Goal: Task Accomplishment & Management: Manage account settings

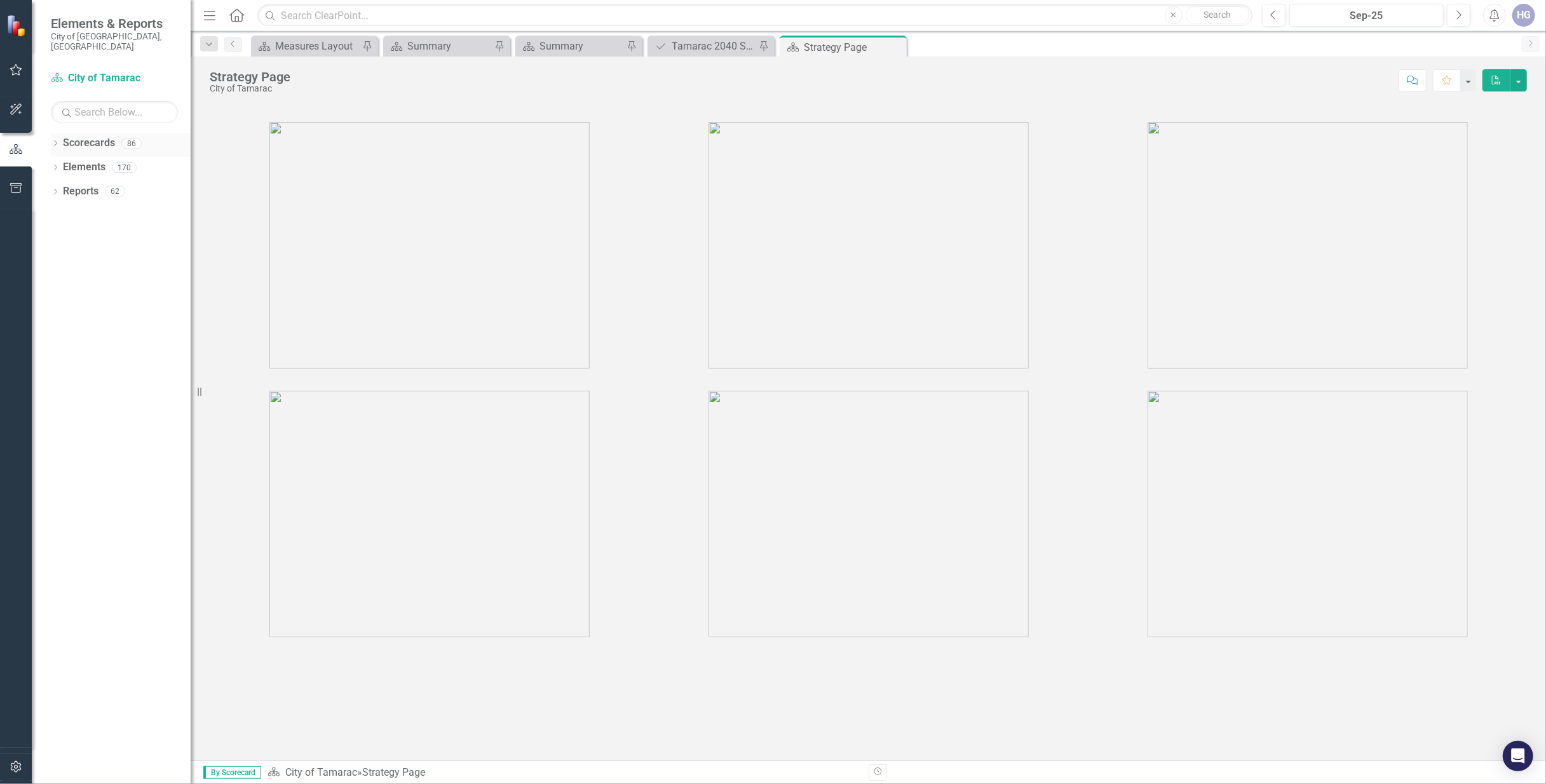
click at [51, 141] on icon "Dropdown" at bounding box center [55, 144] width 8 height 7
click at [76, 160] on link "City of Tamarac" at bounding box center [130, 167] width 120 height 15
click at [62, 164] on icon "Dropdown" at bounding box center [62, 167] width 9 height 8
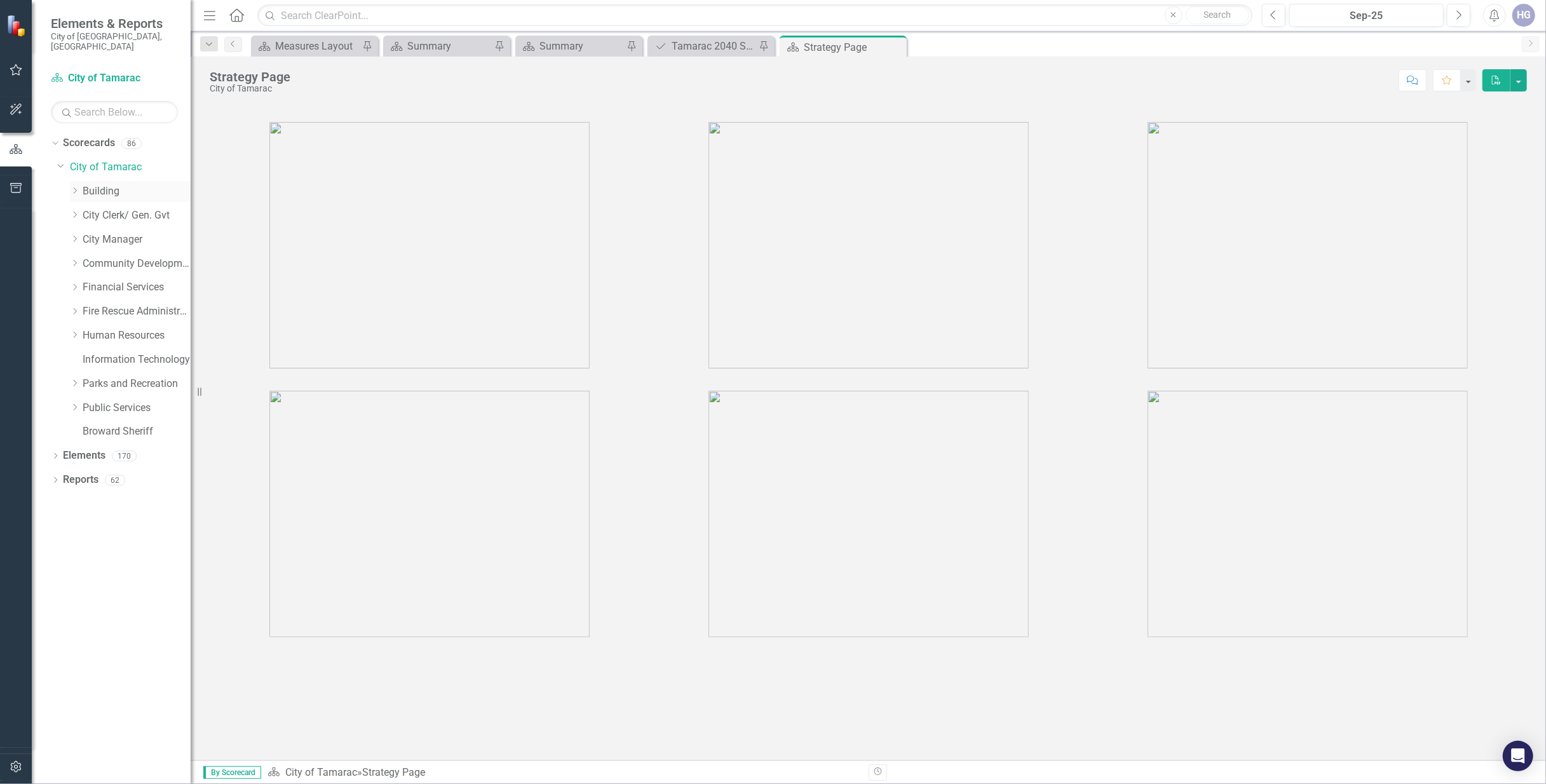
click at [105, 191] on div "Dropdown Building" at bounding box center [130, 192] width 120 height 21
click at [83, 184] on link "Building" at bounding box center [136, 192] width 108 height 15
click at [72, 187] on icon "Dropdown" at bounding box center [74, 191] width 9 height 8
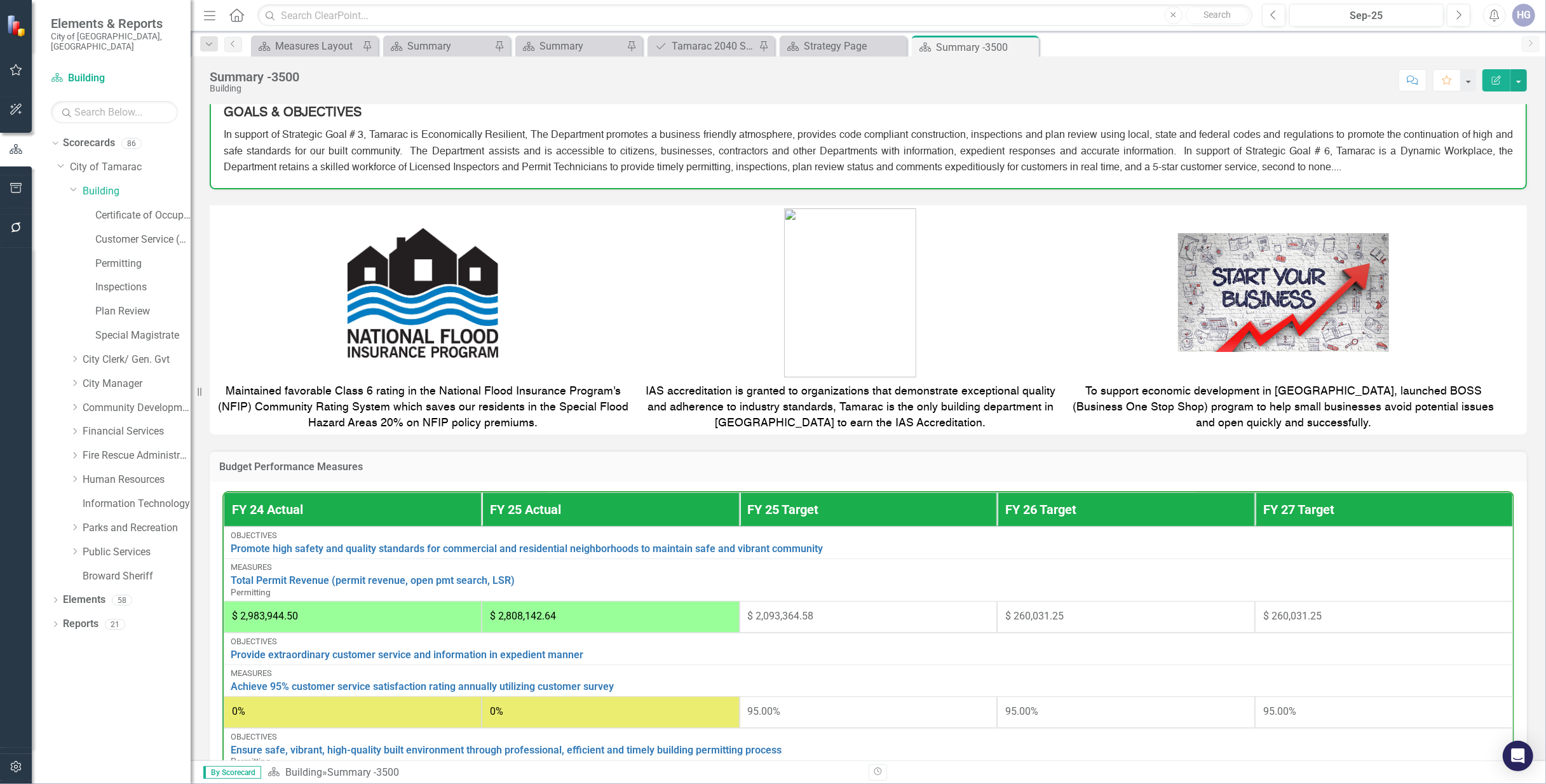
scroll to position [169, 0]
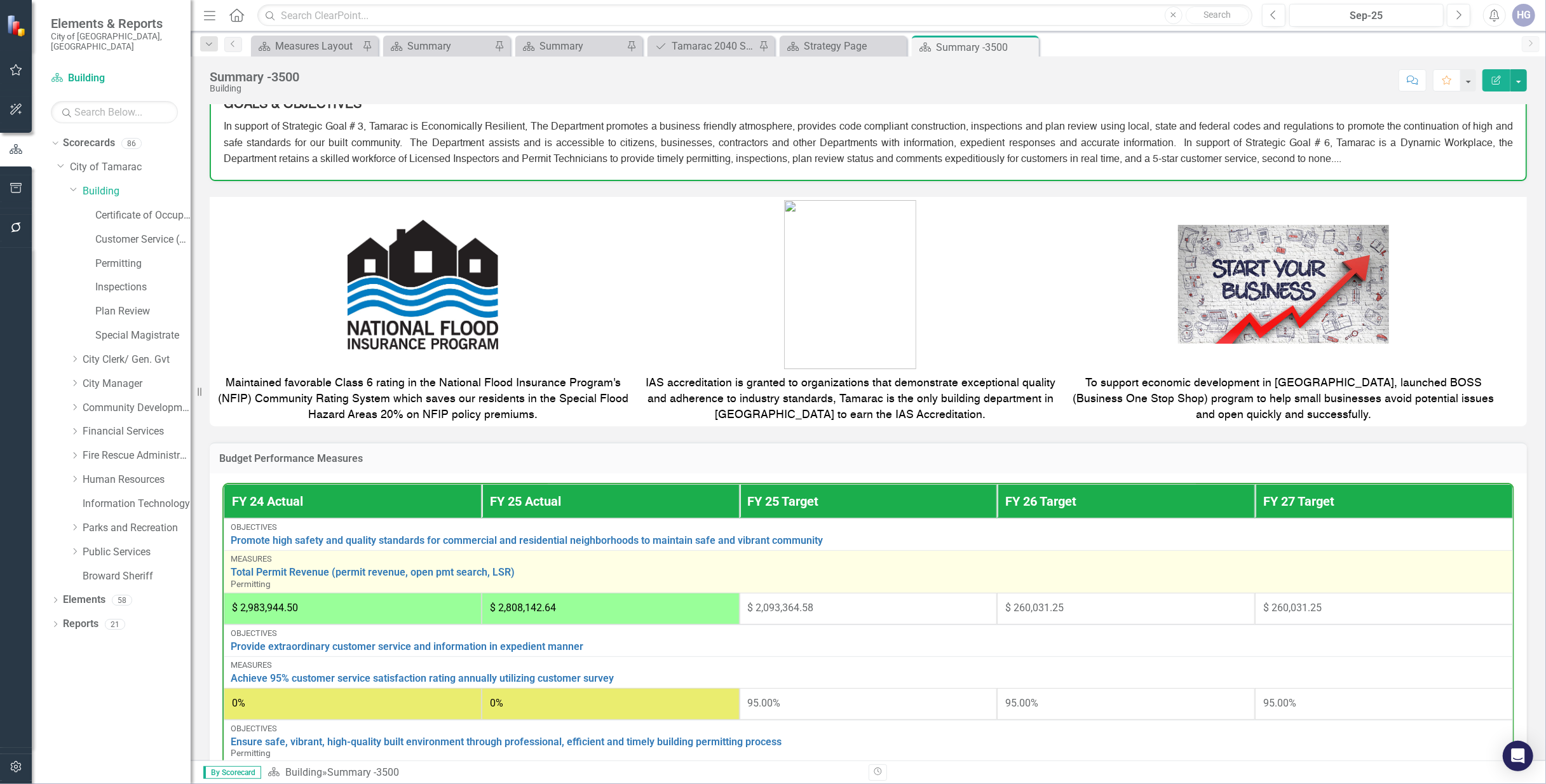
click at [283, 557] on div "Measures" at bounding box center [868, 558] width 1275 height 8
click at [282, 568] on link "Total Permit Revenue (permit revenue, open pmt search, LSR)" at bounding box center [868, 572] width 1275 height 11
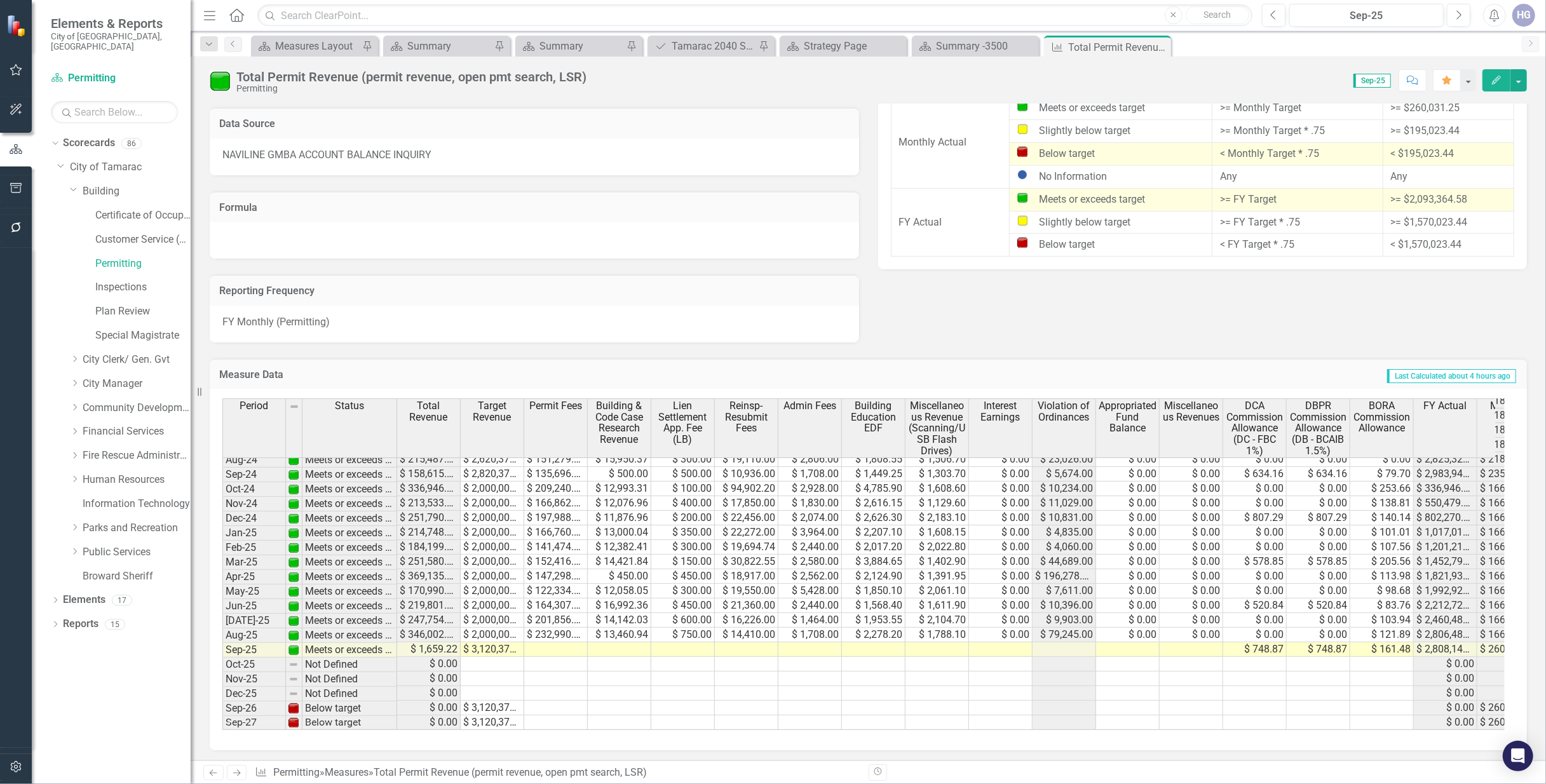
scroll to position [553, 0]
click at [558, 642] on td at bounding box center [556, 650] width 64 height 15
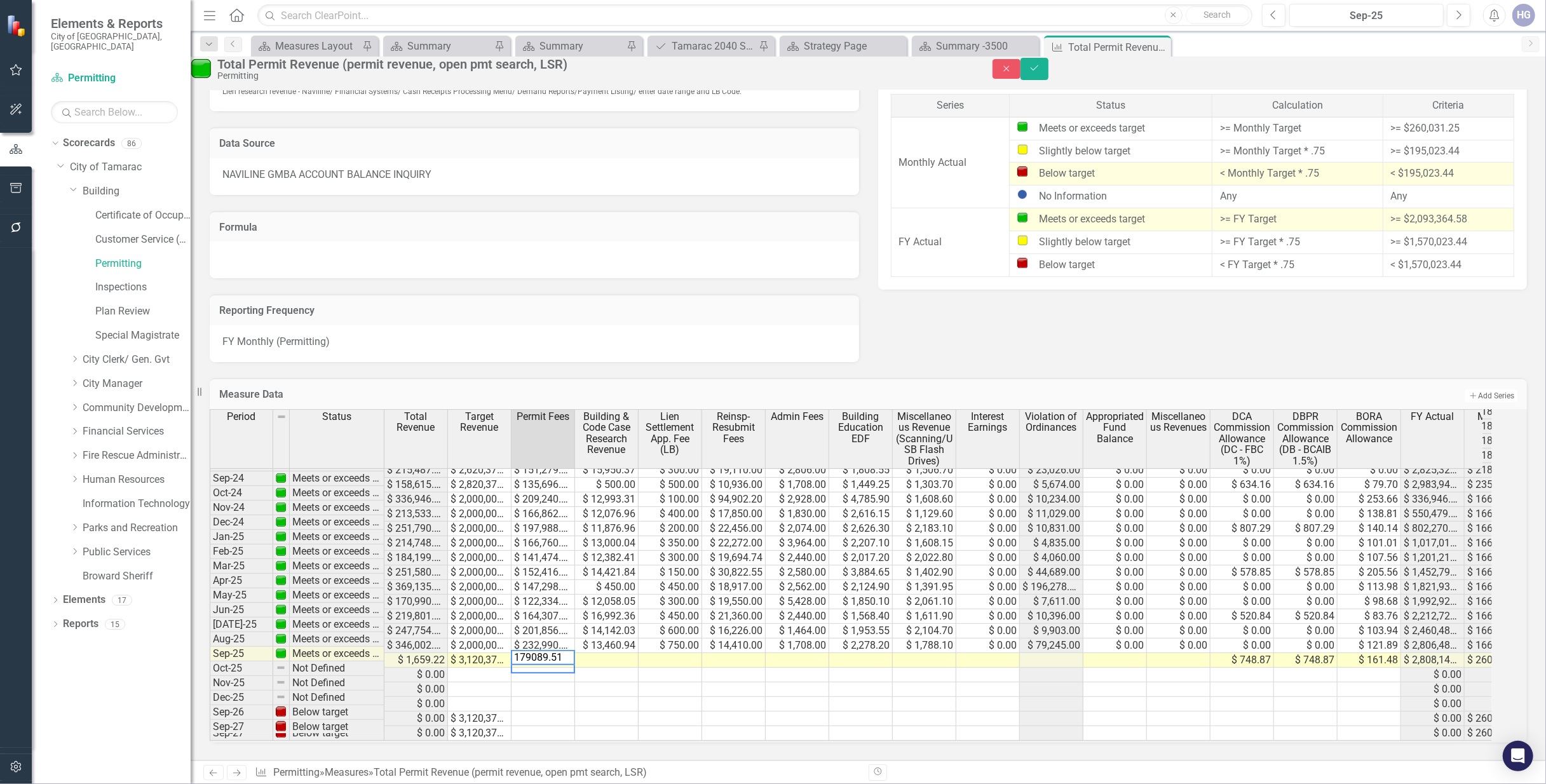
type textarea "179089.51"
click at [626, 653] on td at bounding box center [607, 661] width 64 height 15
type textarea "14259.66"
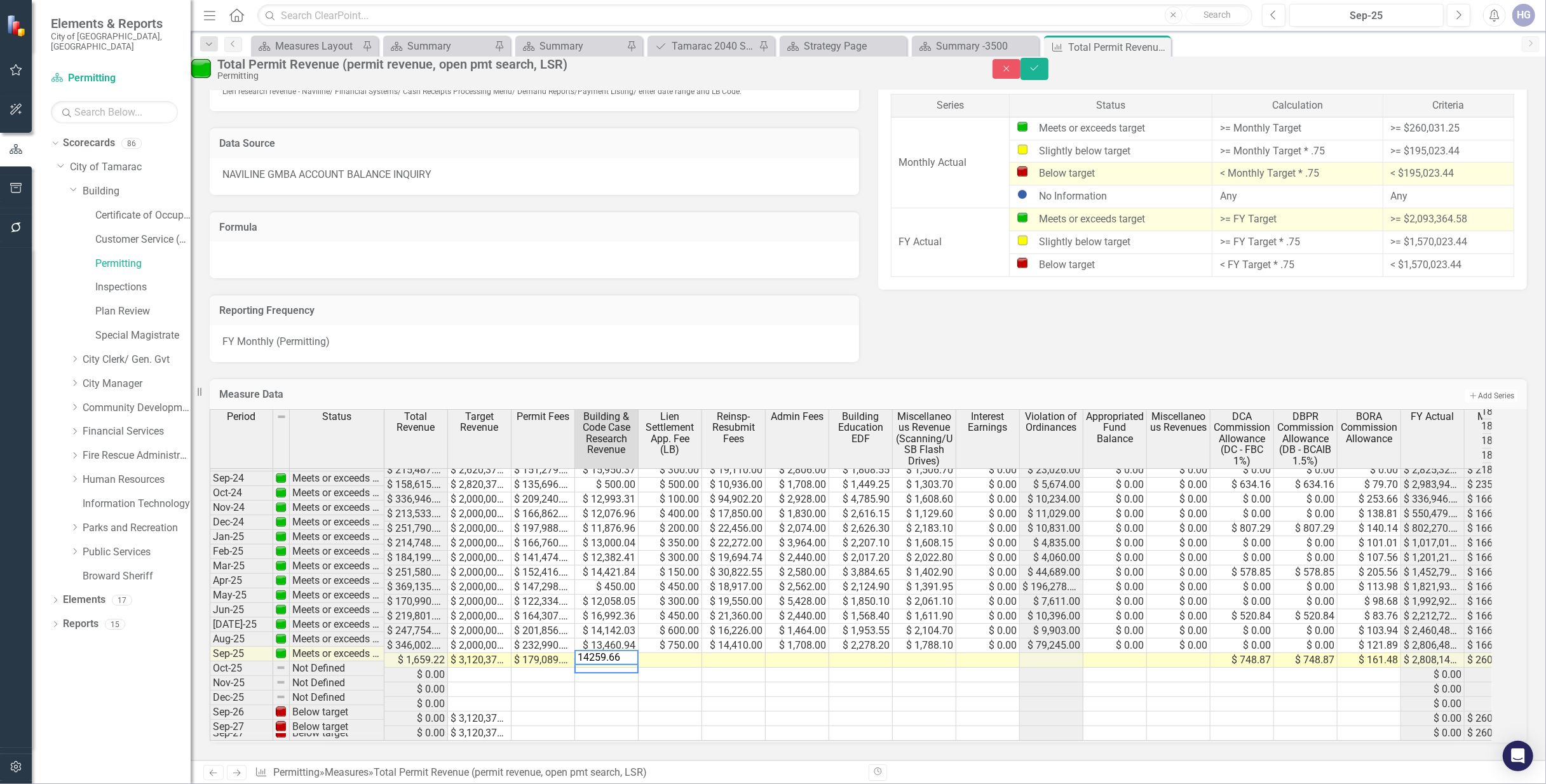
click at [702, 653] on td at bounding box center [670, 661] width 64 height 15
click at [733, 653] on td at bounding box center [734, 661] width 64 height 15
click at [797, 653] on td at bounding box center [797, 661] width 64 height 15
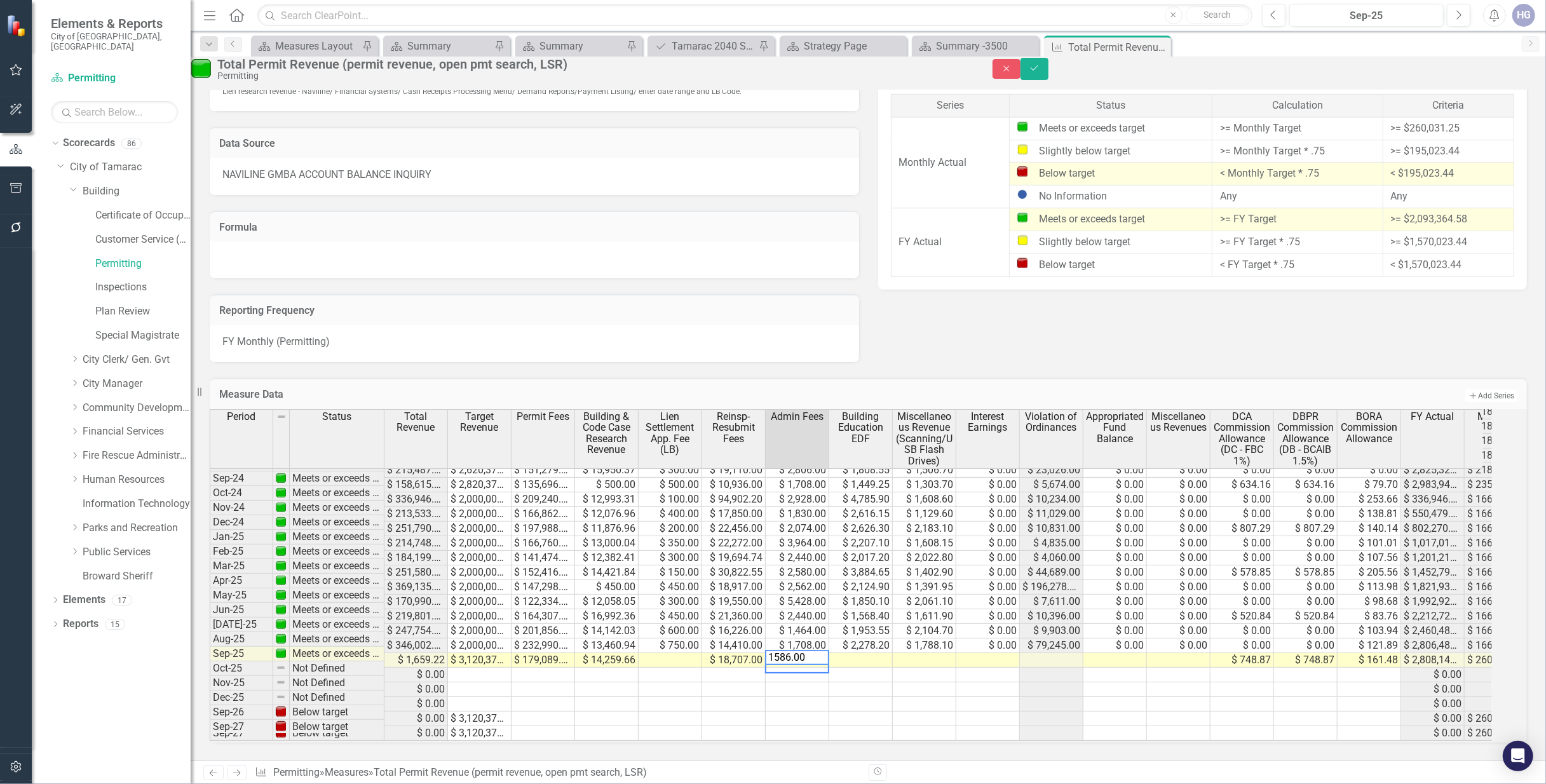
click at [886, 653] on td at bounding box center [861, 661] width 64 height 15
type textarea "3054.25"
click at [943, 653] on td at bounding box center [924, 661] width 64 height 15
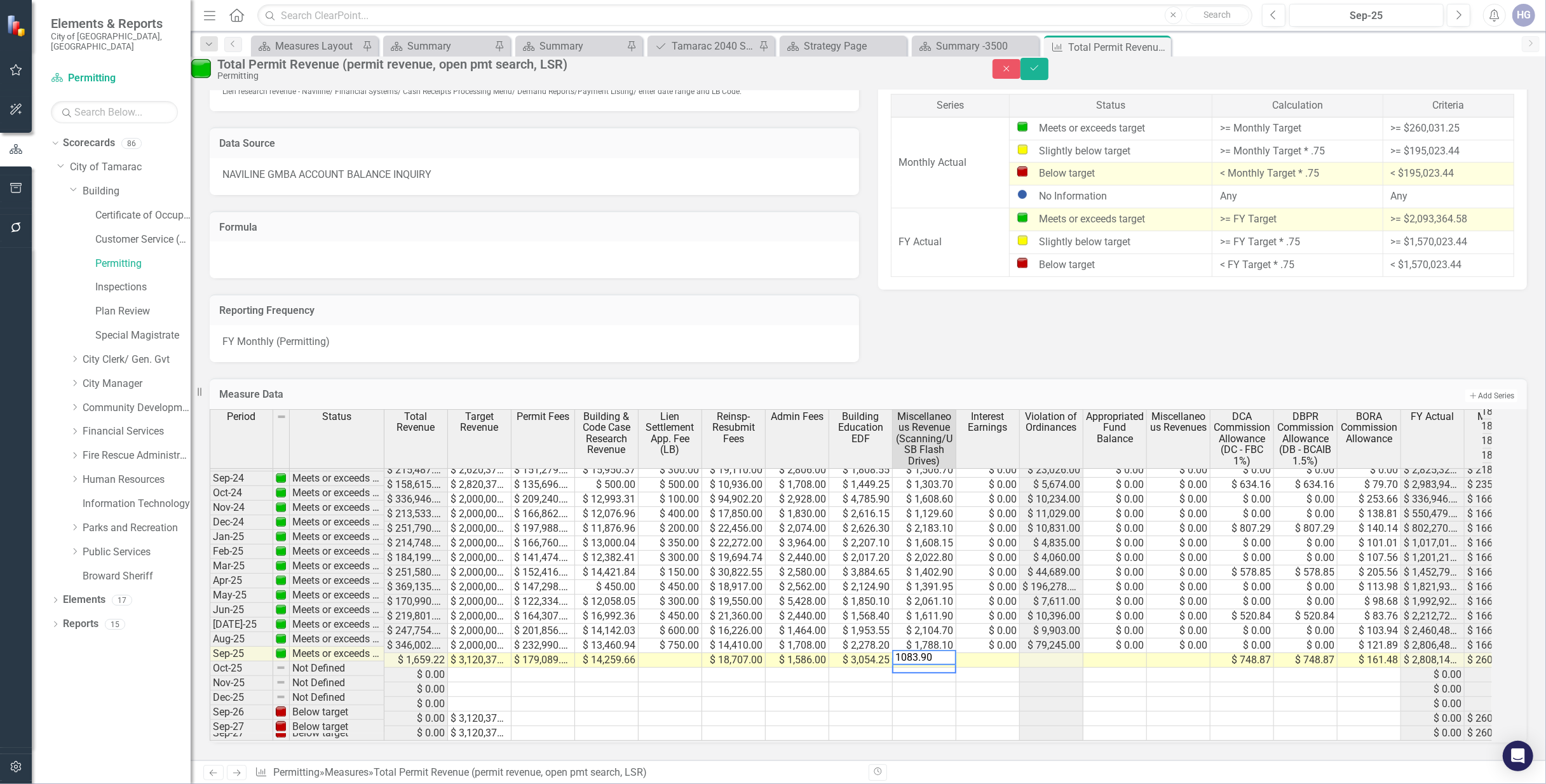
click at [1005, 653] on td at bounding box center [988, 661] width 64 height 15
click at [1144, 653] on td at bounding box center [1115, 661] width 64 height 15
click at [1195, 653] on td at bounding box center [1179, 661] width 64 height 15
type textarea "0"
click at [691, 653] on td at bounding box center [670, 661] width 64 height 15
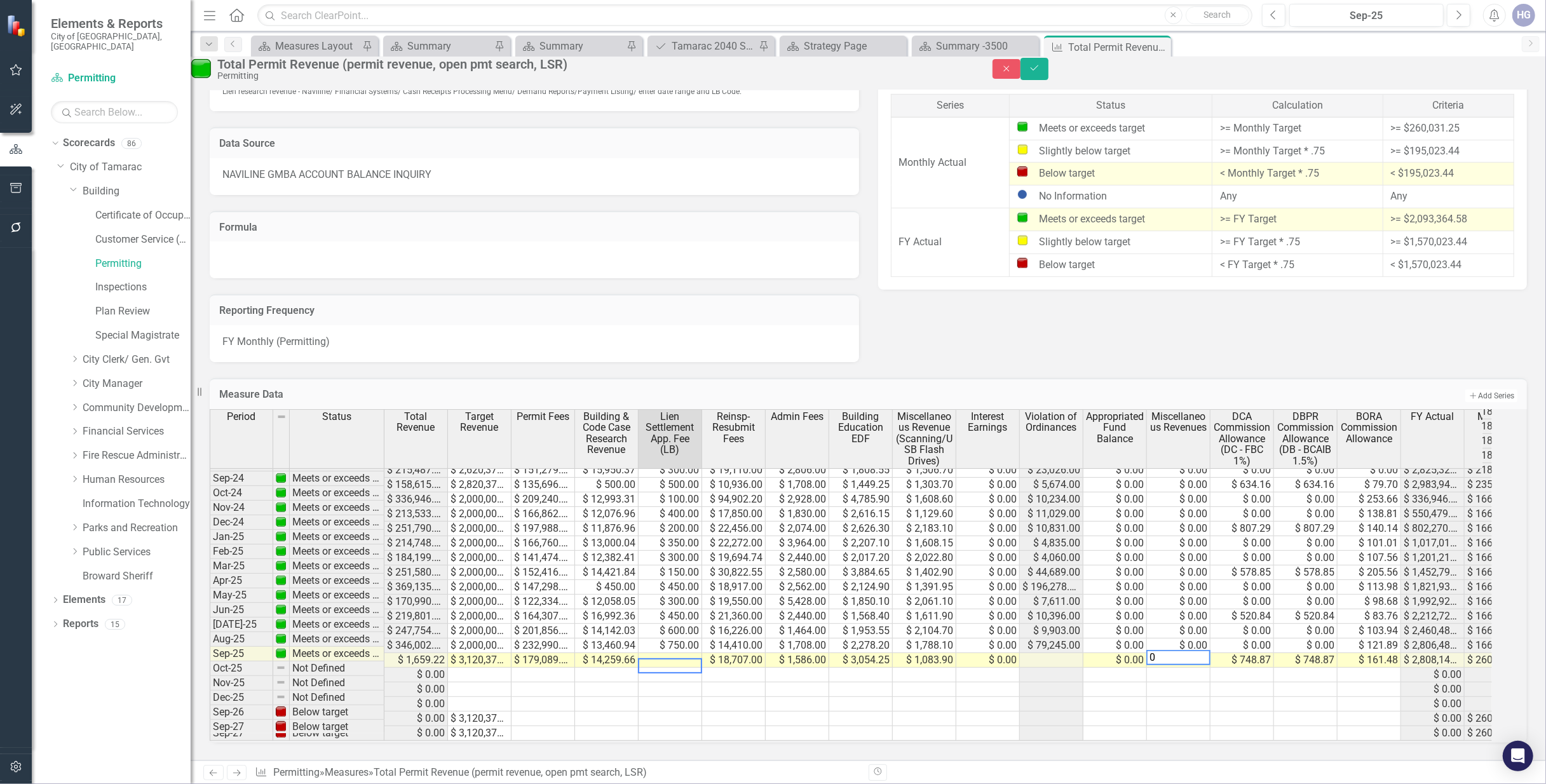
click at [691, 653] on td at bounding box center [670, 661] width 64 height 15
type textarea "150.00"
click at [1531, 71] on div "Close Save" at bounding box center [1269, 69] width 553 height 23
click at [1049, 77] on button "Save" at bounding box center [1034, 69] width 28 height 23
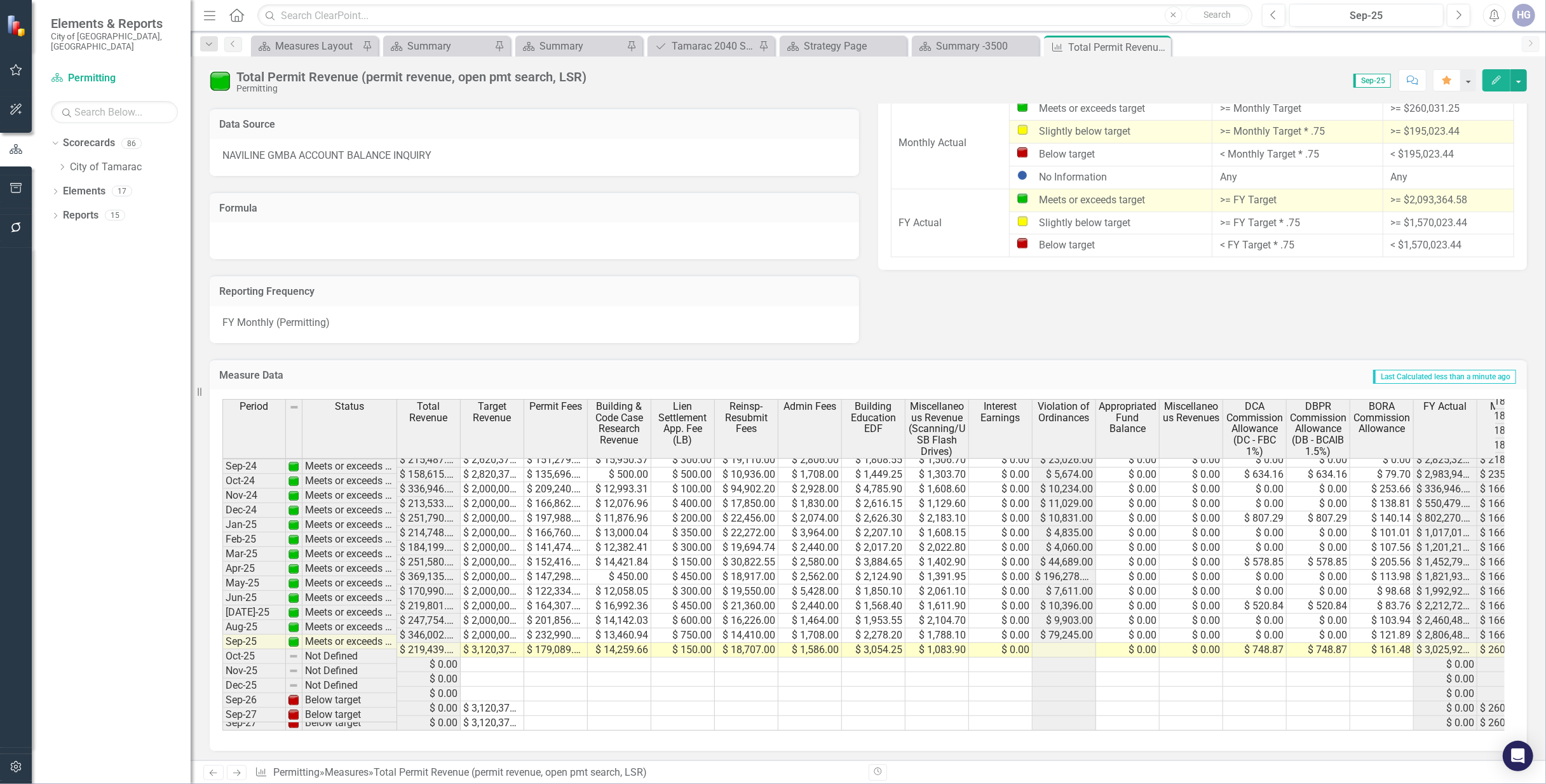
scroll to position [704, 0]
click at [57, 164] on icon "Dropdown" at bounding box center [62, 167] width 9 height 8
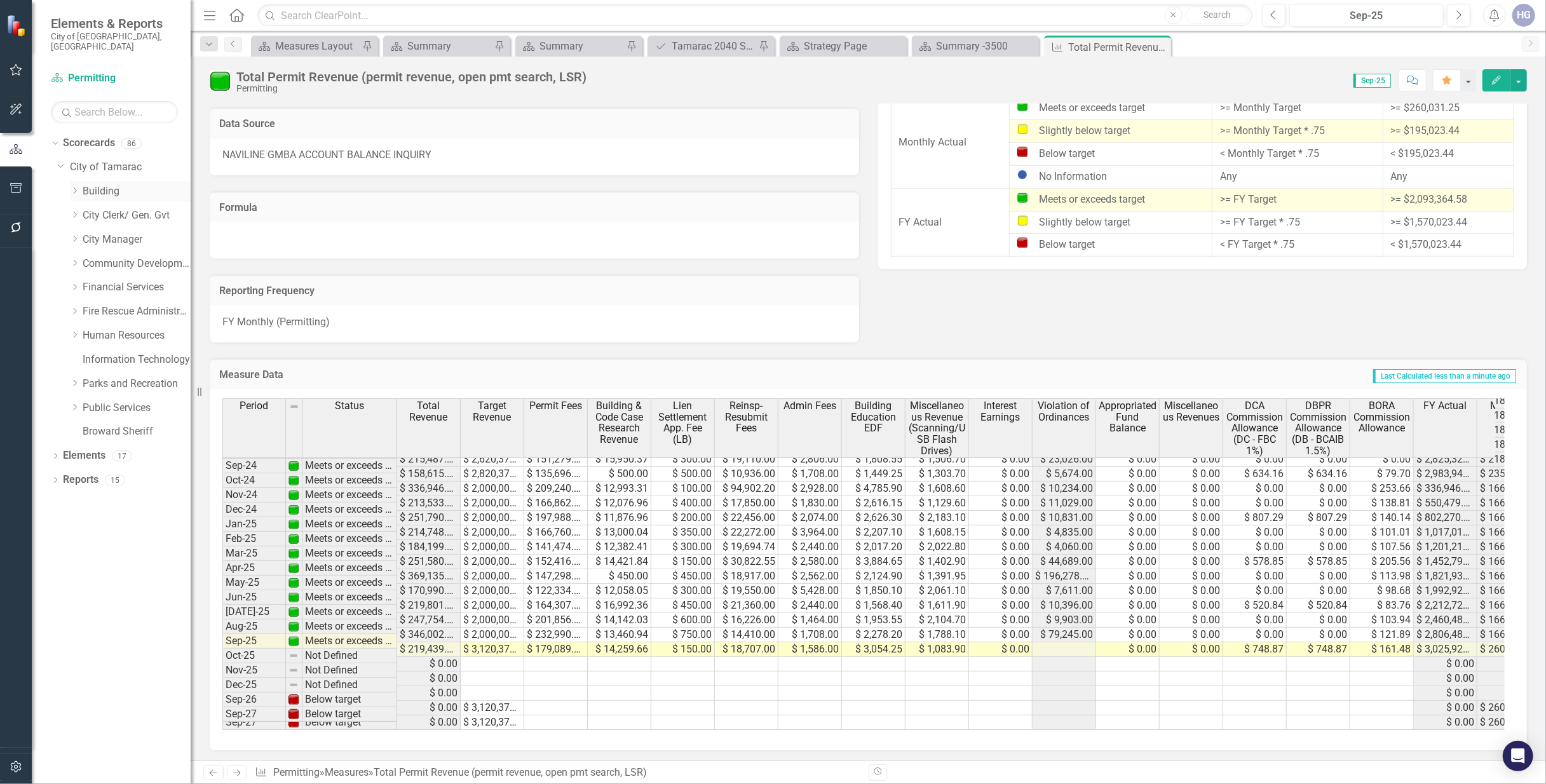
scroll to position [542, 0]
click at [79, 187] on icon "Dropdown" at bounding box center [74, 191] width 9 height 8
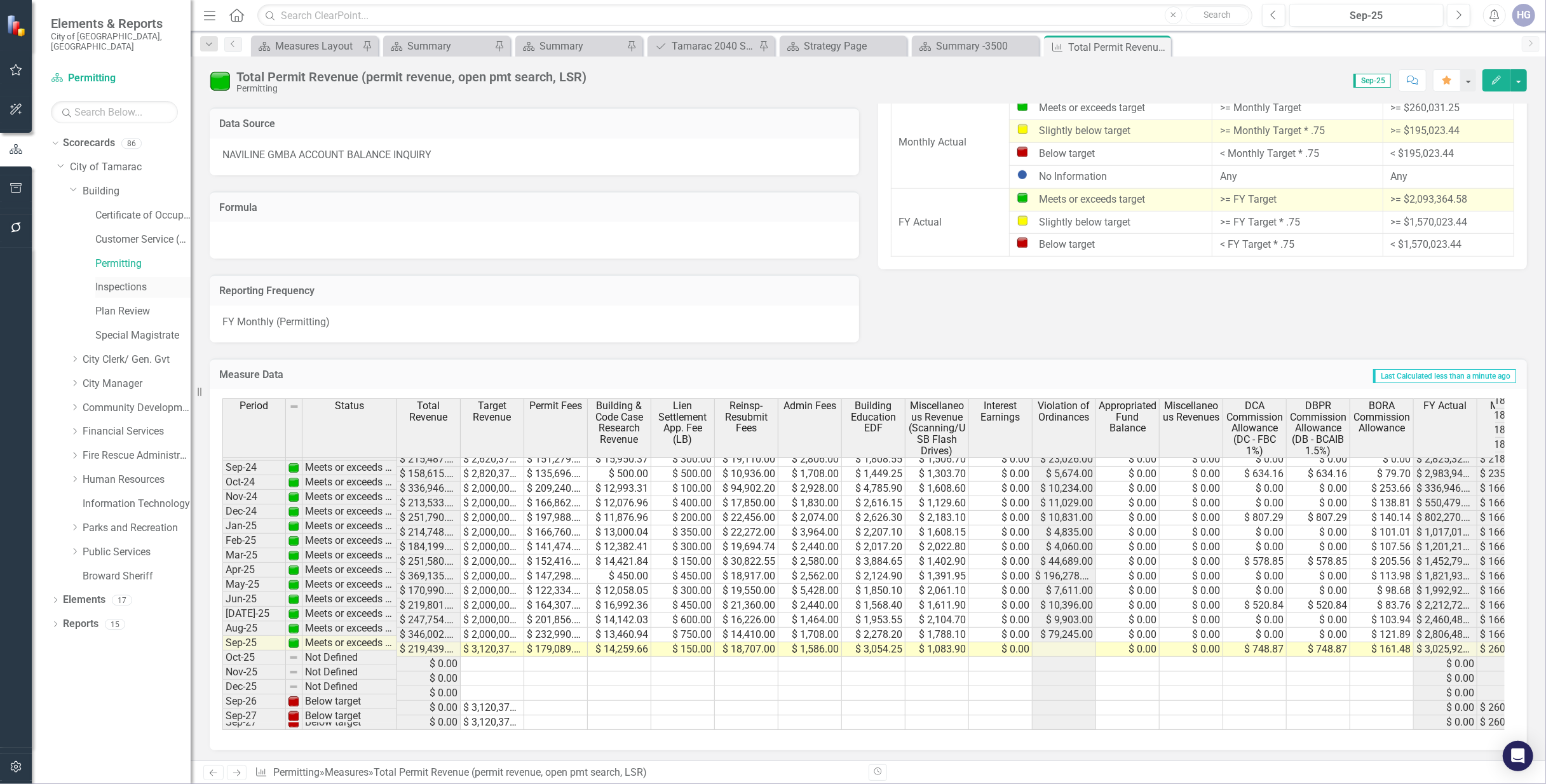
click at [137, 280] on link "Inspections" at bounding box center [142, 288] width 95 height 15
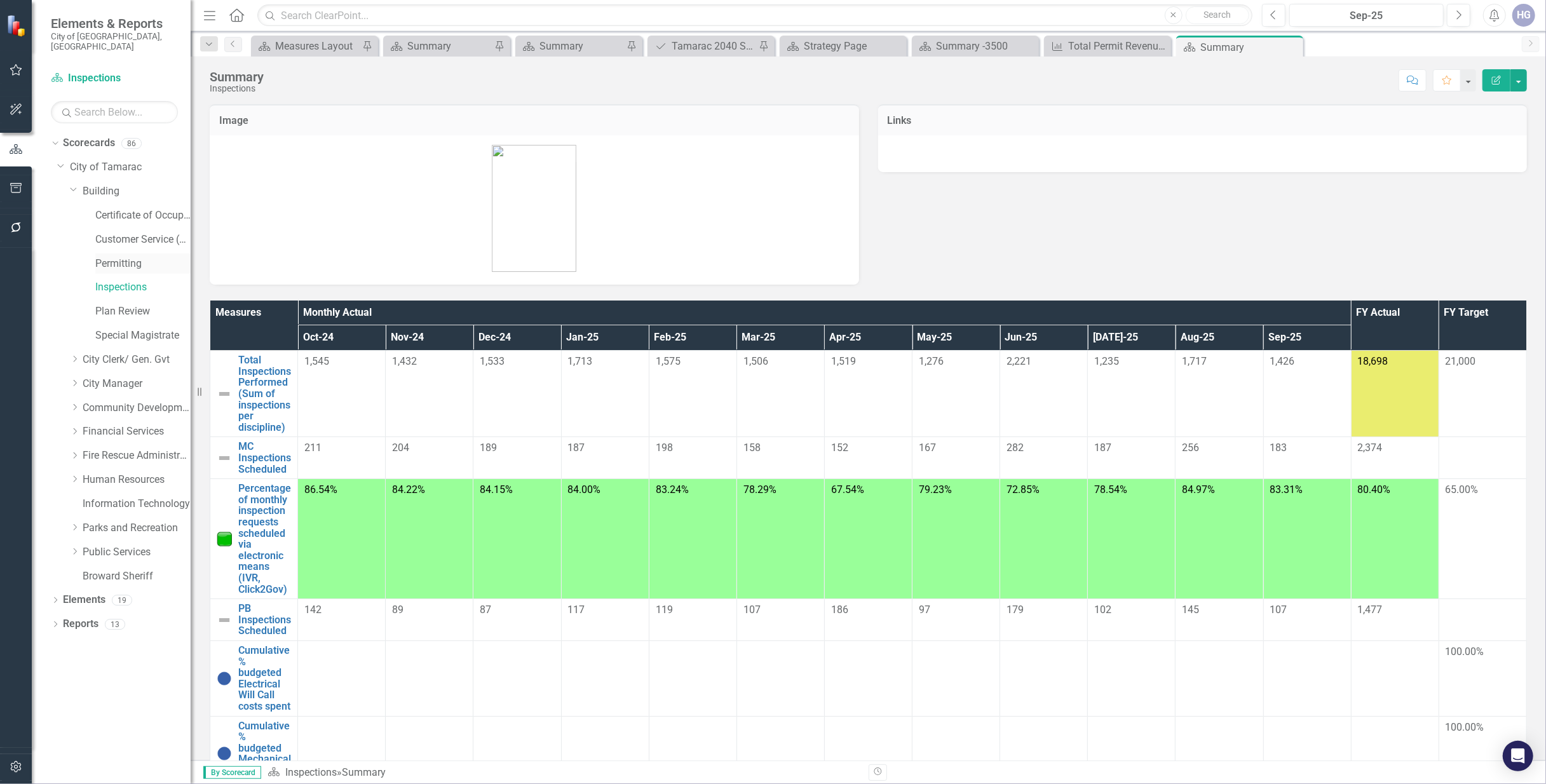
click at [125, 257] on link "Permitting" at bounding box center [142, 264] width 95 height 15
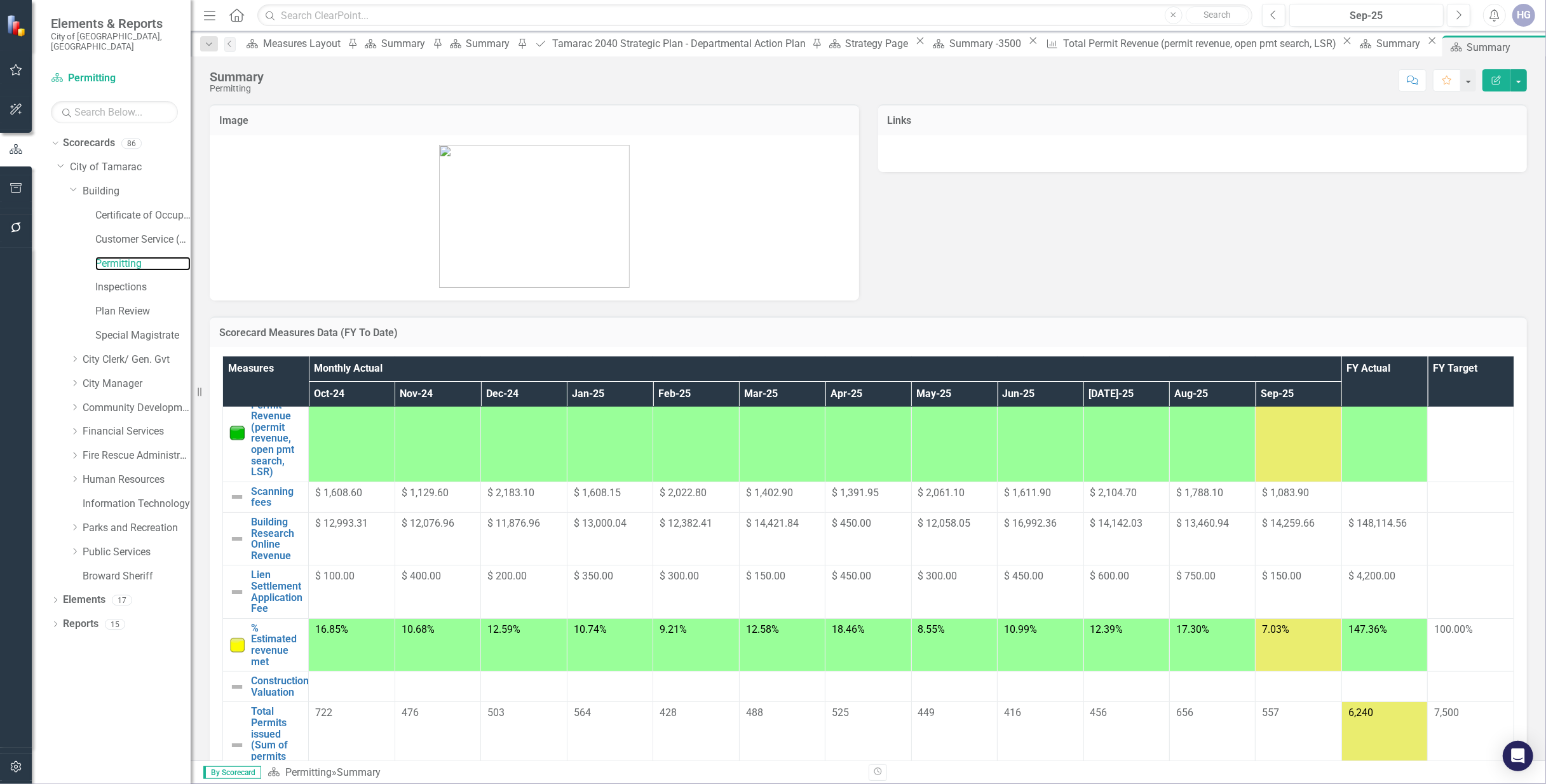
scroll to position [77, 0]
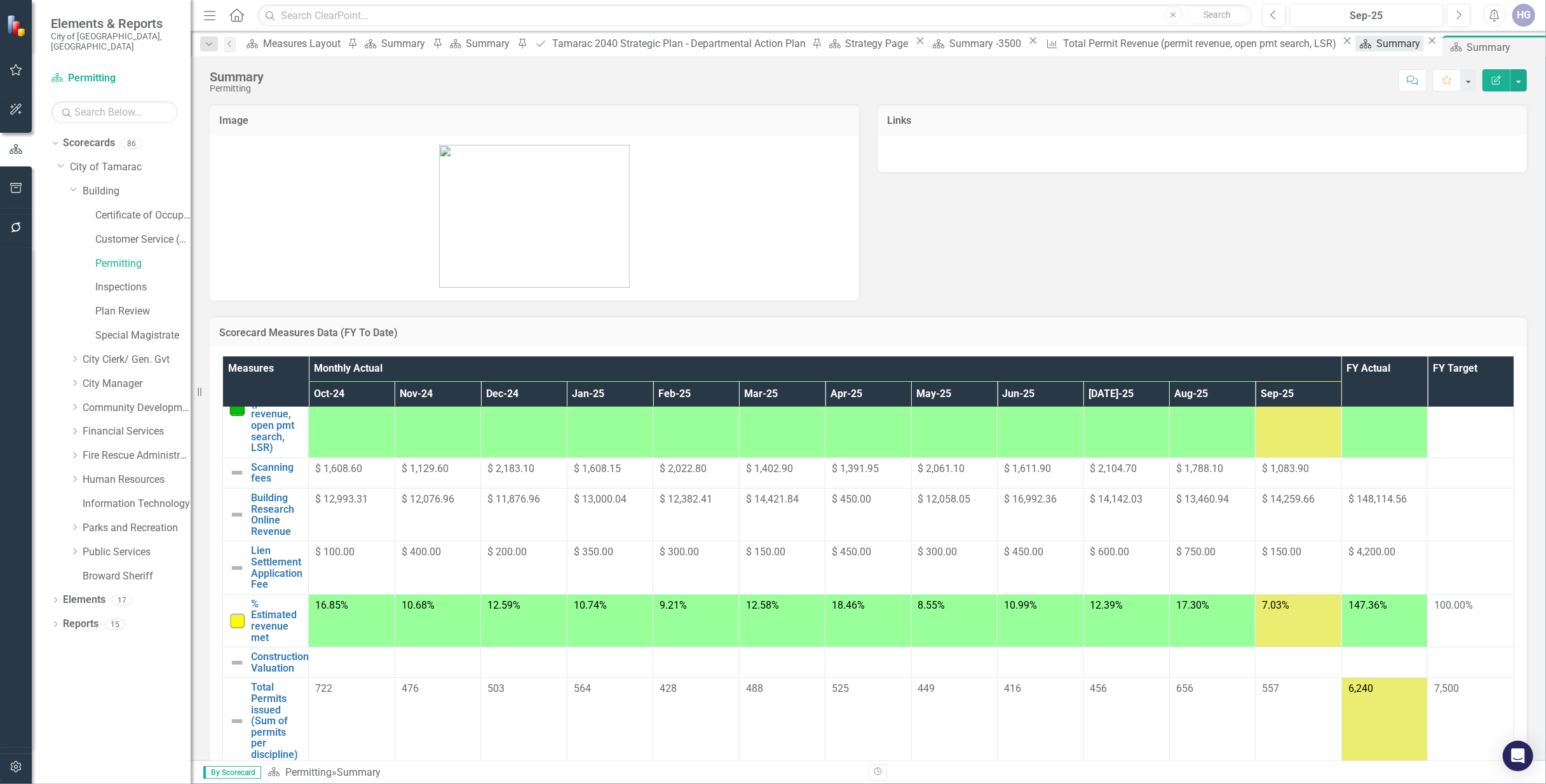
click at [1376, 42] on div "Summary" at bounding box center [1399, 43] width 48 height 16
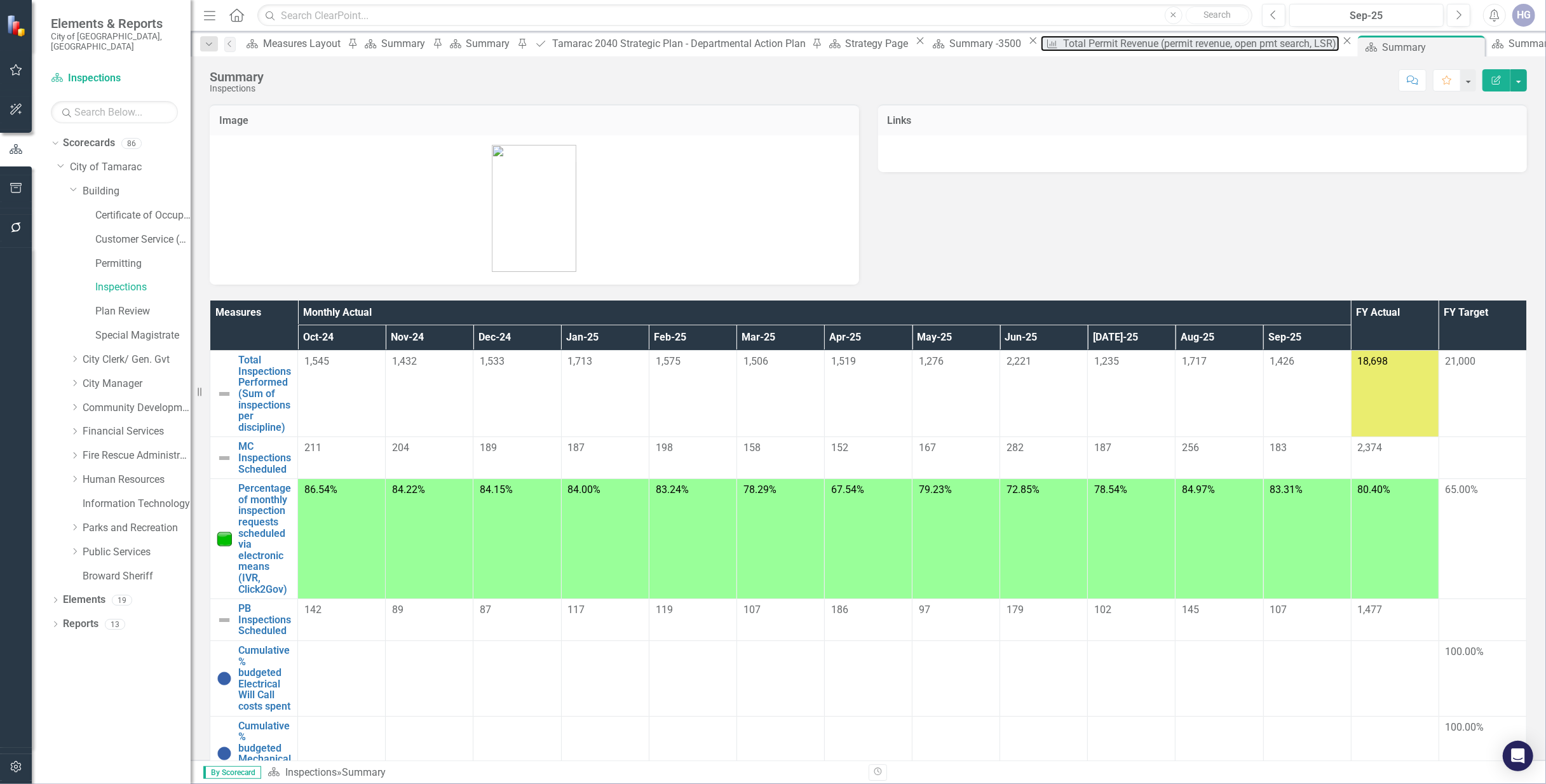
drag, startPoint x: 1046, startPoint y: 50, endPoint x: 1041, endPoint y: 773, distance: 723.0
click at [1063, 50] on div "Total Permit Revenue (permit revenue, open pmt search, LSR)" at bounding box center [1201, 43] width 276 height 16
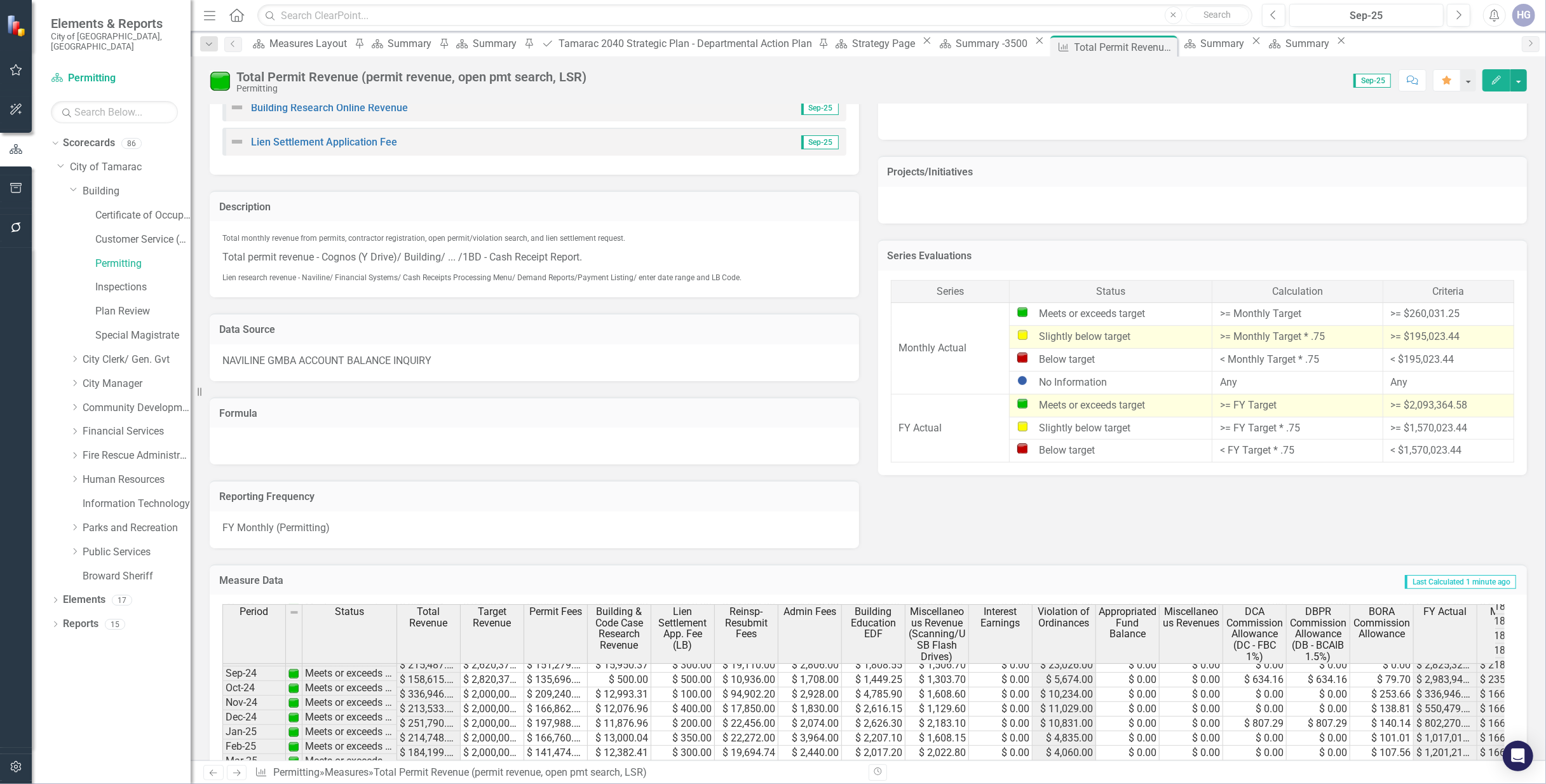
scroll to position [704, 0]
